Goal: Task Accomplishment & Management: Manage account settings

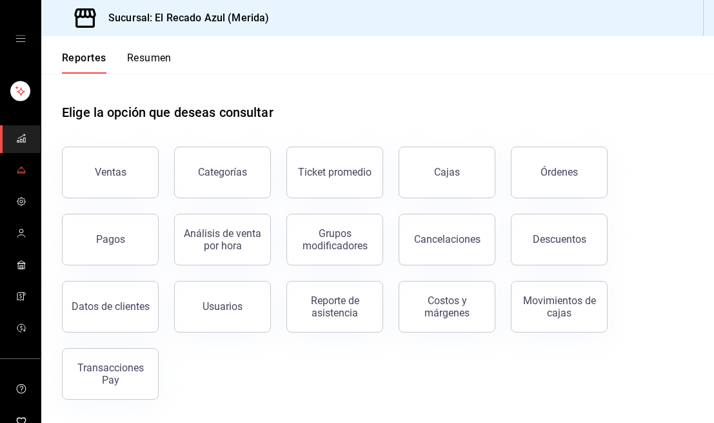
click at [24, 168] on icon "mailbox folders" at bounding box center [21, 170] width 10 height 10
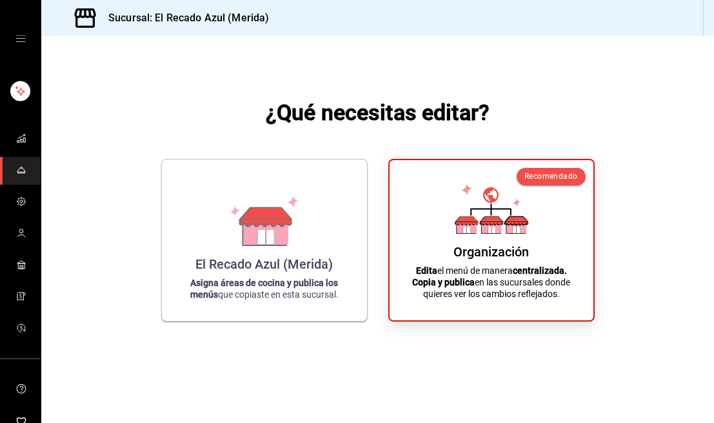
click at [34, 168] on link "mailbox folders" at bounding box center [20, 171] width 41 height 28
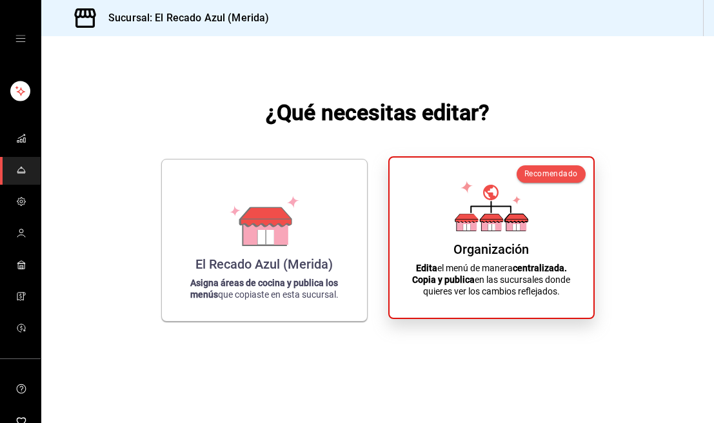
click at [512, 241] on div "Organización Edita el menú de manera centralizada. Copia y publica en las sucur…" at bounding box center [491, 237] width 173 height 139
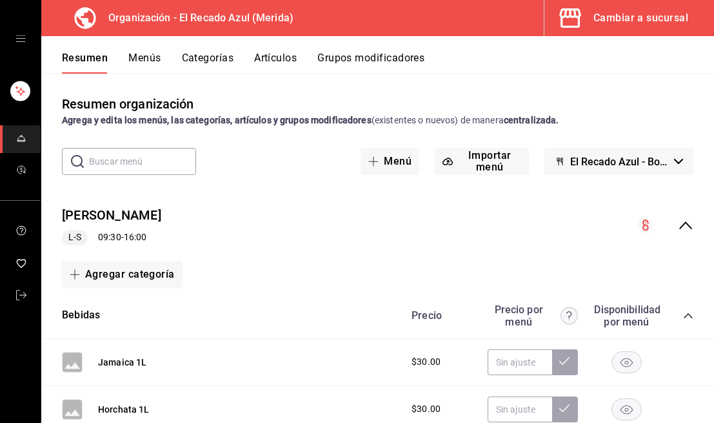
click at [272, 60] on button "Artículos" at bounding box center [275, 63] width 43 height 22
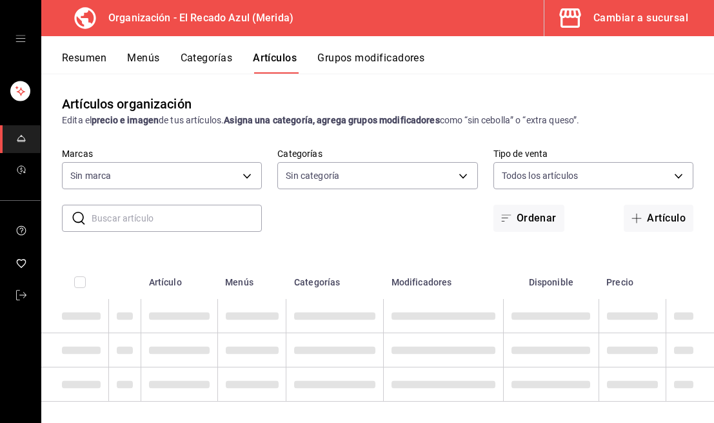
scroll to position [10, 0]
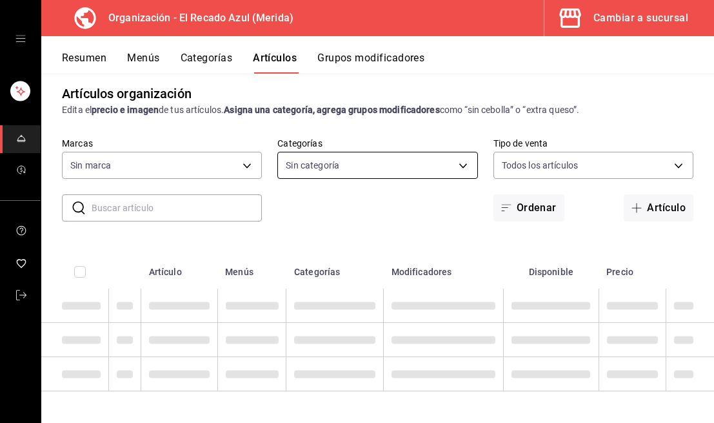
click at [426, 154] on body "Organización - El Recado Azul (Merida) Cambiar a sucursal Resumen Menús Categor…" at bounding box center [357, 211] width 714 height 423
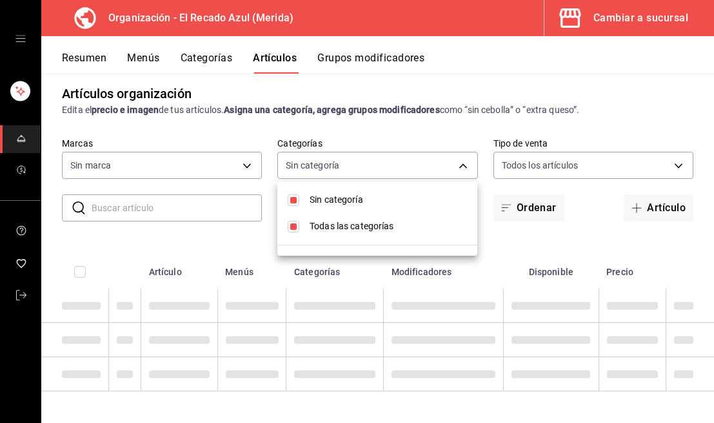
type input "bbd922d1-3f43-4b0b-8224-dfa0873d65c1,45cca651-e173-49da-a01a-a65406be4606,de876…"
checkbox input "true"
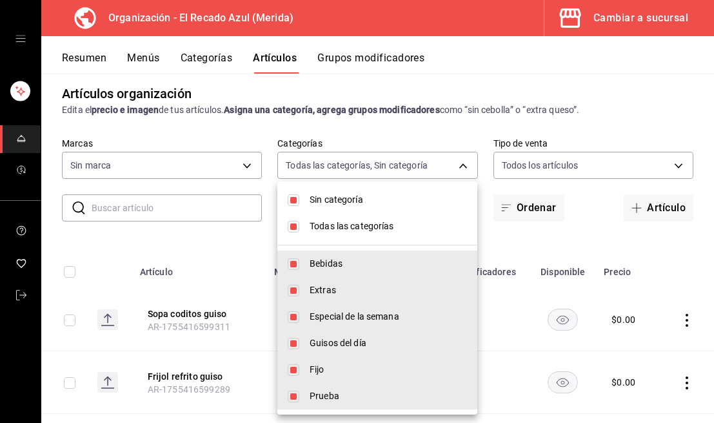
click at [294, 197] on input "checkbox" at bounding box center [294, 200] width 12 height 12
checkbox input "false"
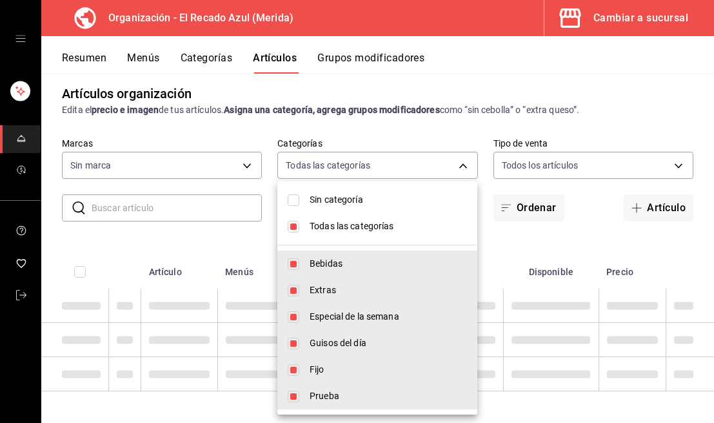
click at [298, 225] on input "checkbox" at bounding box center [294, 227] width 12 height 12
checkbox input "false"
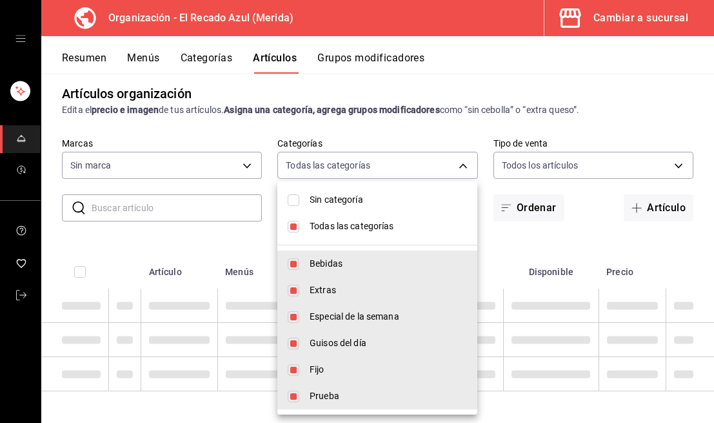
checkbox input "false"
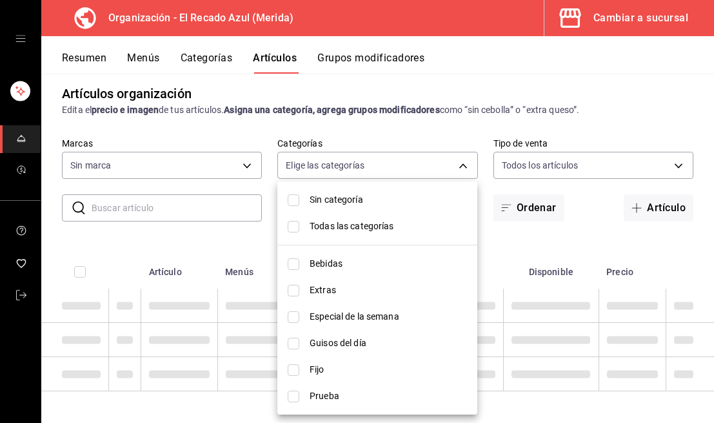
click at [294, 339] on input "checkbox" at bounding box center [294, 344] width 12 height 12
checkbox input "true"
type input "9571d2d4-9c18-4cb3-9a3d-a827cbe1d9e8"
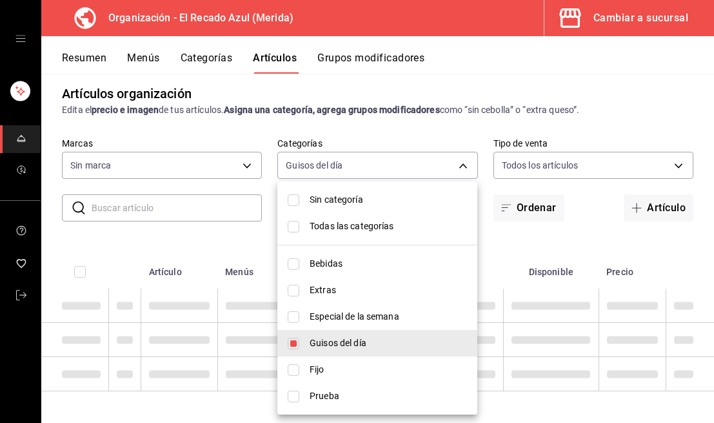
click at [465, 163] on div at bounding box center [357, 211] width 714 height 423
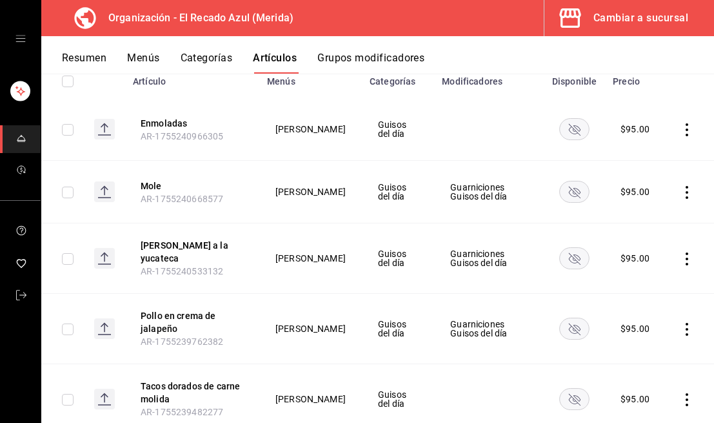
type input "4c612ecd-b065-445b-a869-7e7d52df250b"
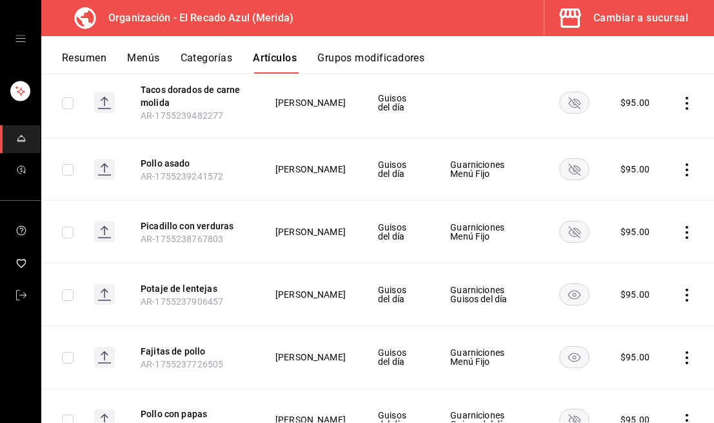
scroll to position [494, 0]
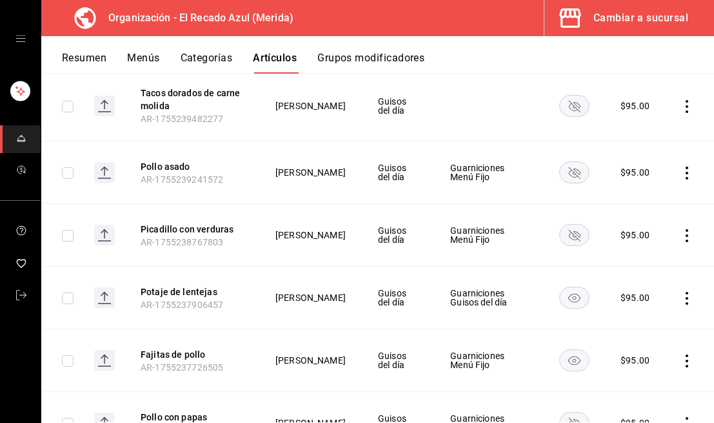
click at [583, 178] on rect "availability-product" at bounding box center [575, 172] width 30 height 21
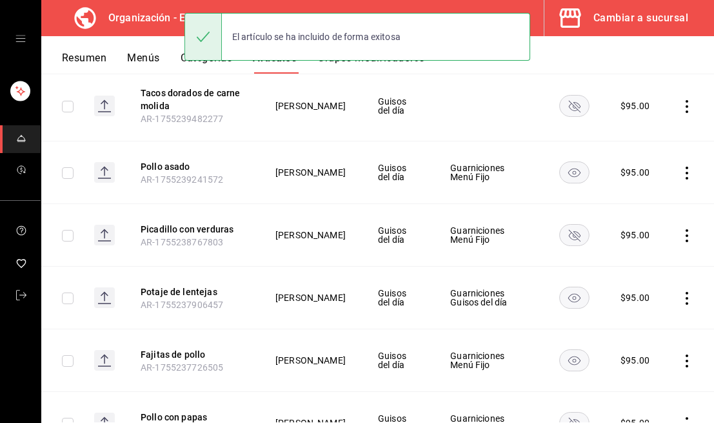
scroll to position [483, 0]
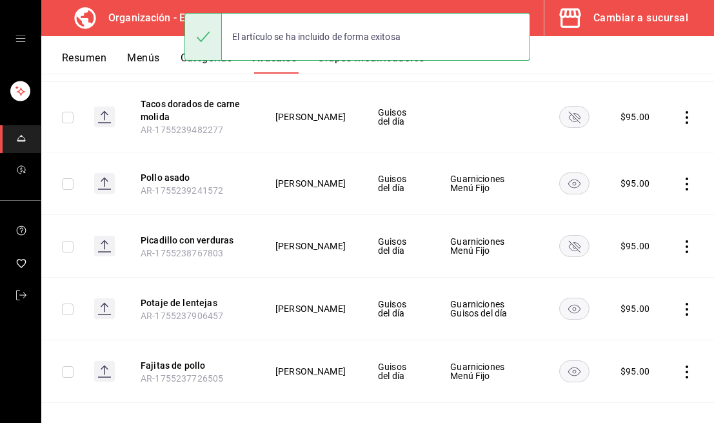
click at [578, 253] on rect "availability-product" at bounding box center [575, 246] width 30 height 21
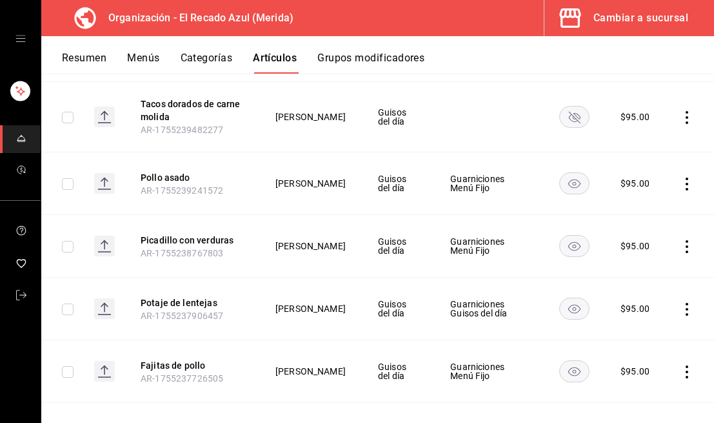
click at [153, 61] on button "Menús" at bounding box center [143, 63] width 32 height 22
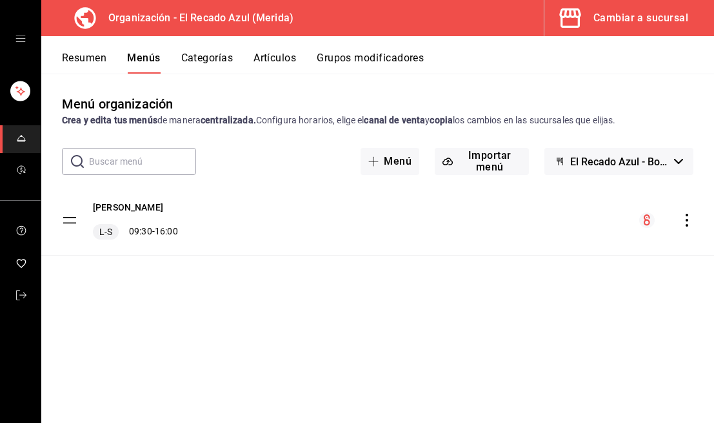
click at [687, 218] on icon "actions" at bounding box center [687, 220] width 13 height 13
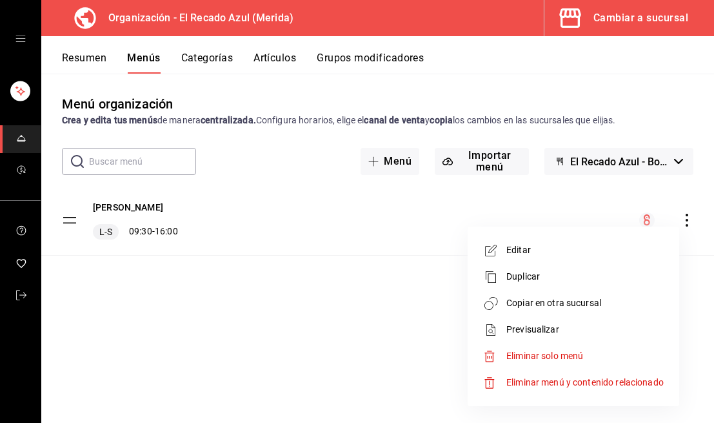
click at [545, 310] on li "Copiar en otra sucursal" at bounding box center [573, 303] width 201 height 26
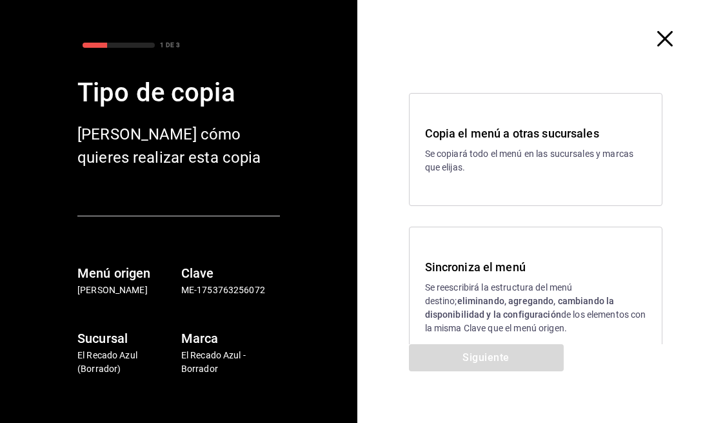
click at [510, 297] on strong "eliminando, agregando, cambiando la disponibilidad y la configuración" at bounding box center [520, 308] width 190 height 24
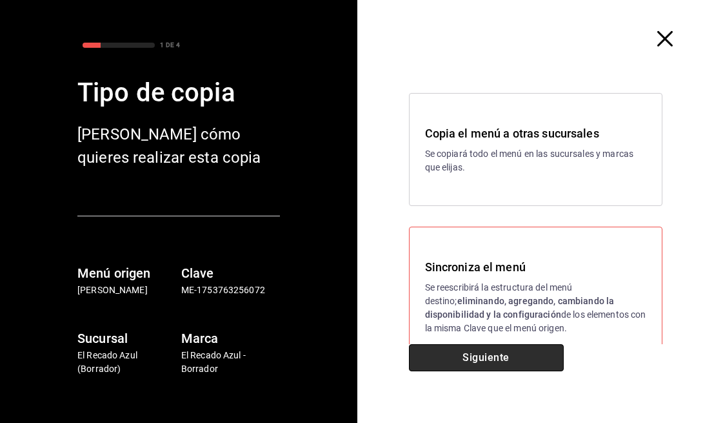
click at [512, 362] on button "Siguiente" at bounding box center [486, 357] width 155 height 27
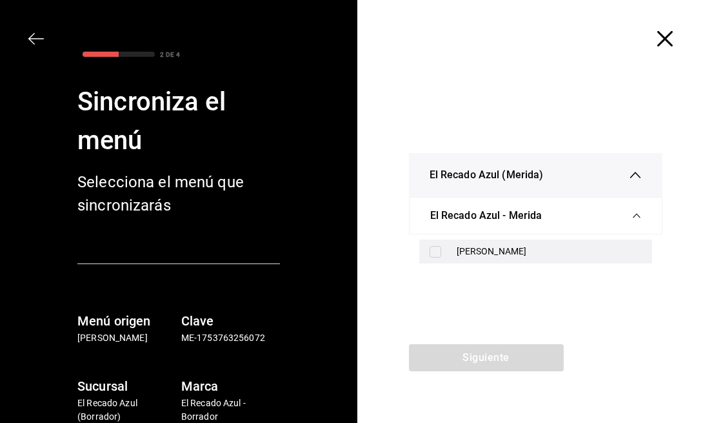
click at [483, 251] on div "[PERSON_NAME]" at bounding box center [550, 252] width 186 height 14
checkbox input "true"
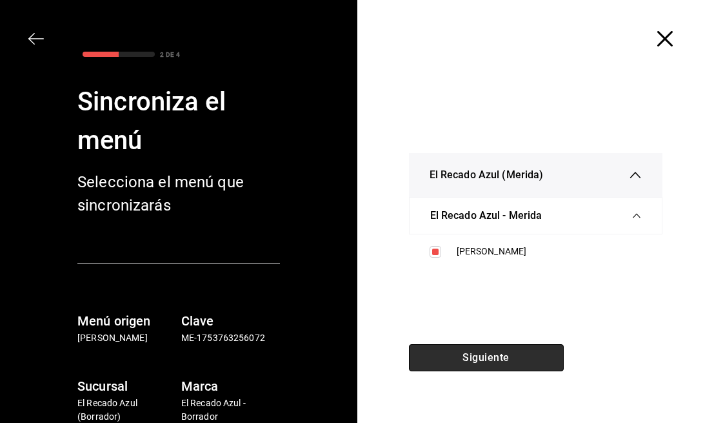
click at [511, 354] on button "Siguiente" at bounding box center [486, 357] width 155 height 27
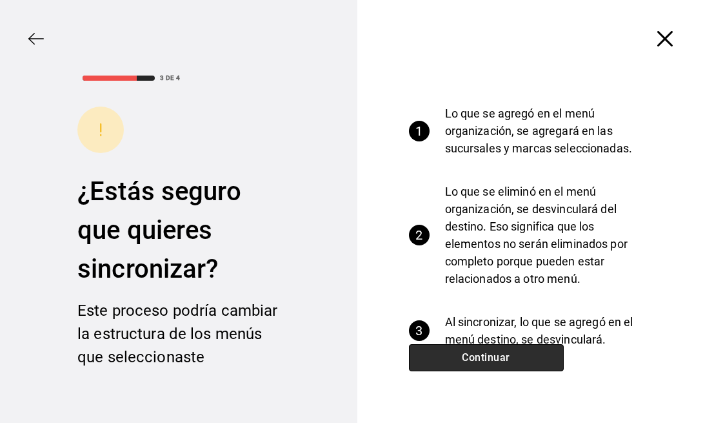
click at [511, 354] on button "Continuar" at bounding box center [486, 357] width 155 height 27
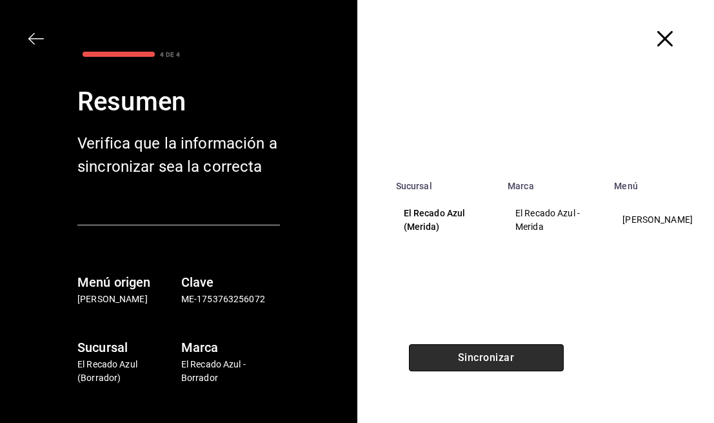
click at [520, 358] on button "Sincronizar" at bounding box center [486, 357] width 155 height 27
